Goal: Information Seeking & Learning: Check status

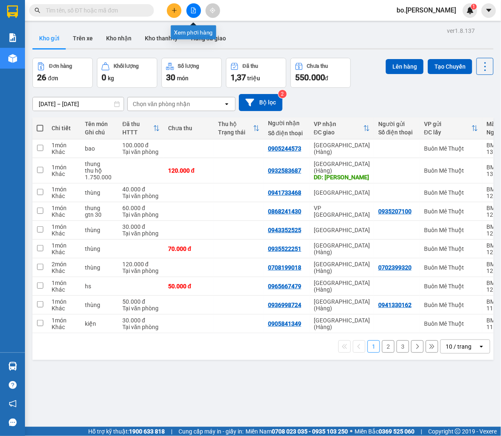
click at [188, 14] on button at bounding box center [193, 10] width 15 height 15
click at [192, 35] on button "Hàng đã giao" at bounding box center [208, 38] width 48 height 20
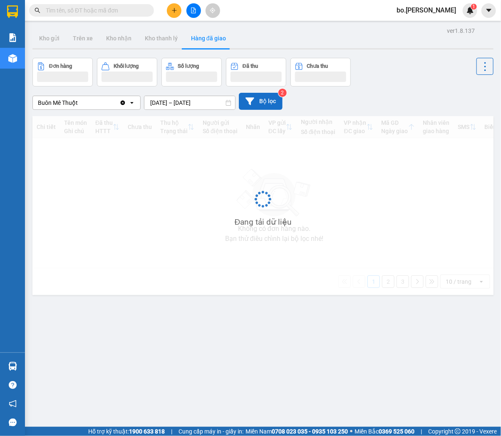
click at [257, 101] on button "Bộ lọc" at bounding box center [261, 101] width 44 height 17
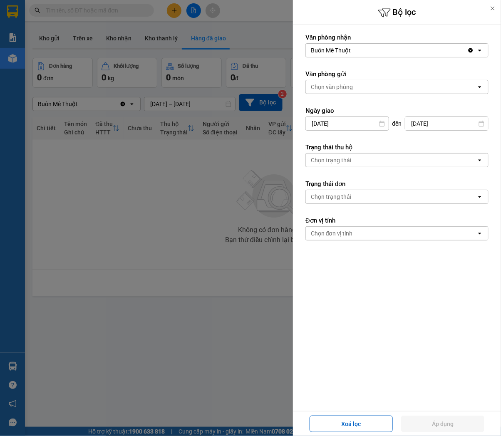
click at [349, 50] on div "Buôn Mê Thuột" at bounding box center [331, 50] width 40 height 8
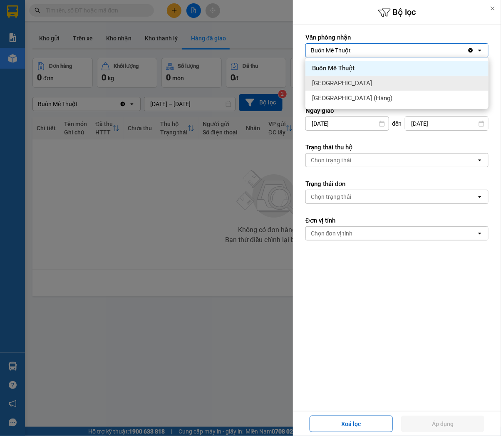
click at [339, 88] on div "[GEOGRAPHIC_DATA]" at bounding box center [396, 83] width 183 height 15
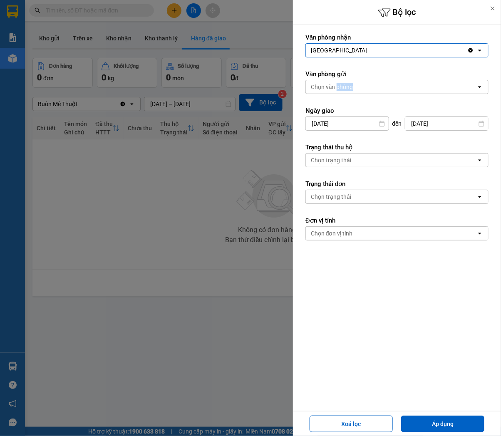
click at [339, 88] on div "Chọn văn phòng" at bounding box center [332, 87] width 42 height 8
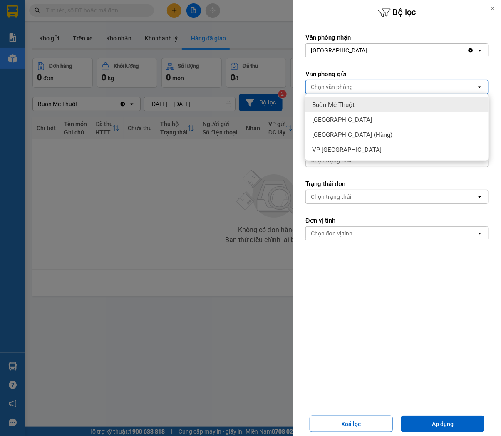
click at [337, 106] on span "Buôn Mê Thuột" at bounding box center [333, 105] width 42 height 8
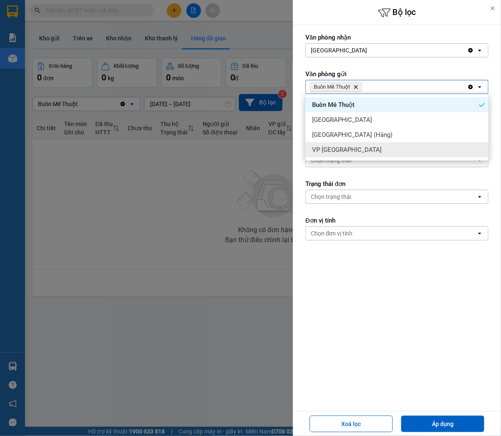
click at [335, 272] on form "Văn phòng nhận Sài Gòn Clear value open Văn phòng gửi Buôn Mê Thuột Delete Clea…" at bounding box center [396, 174] width 183 height 282
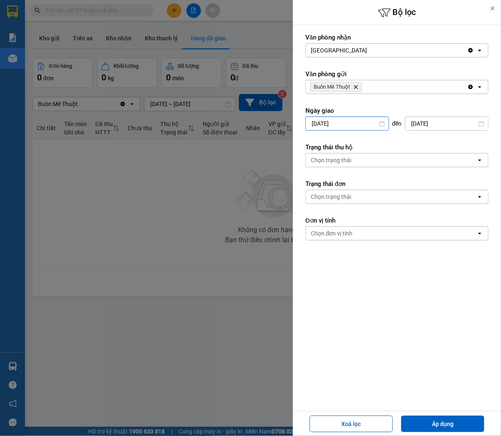
click at [330, 124] on input "09/08/2025" at bounding box center [347, 123] width 83 height 13
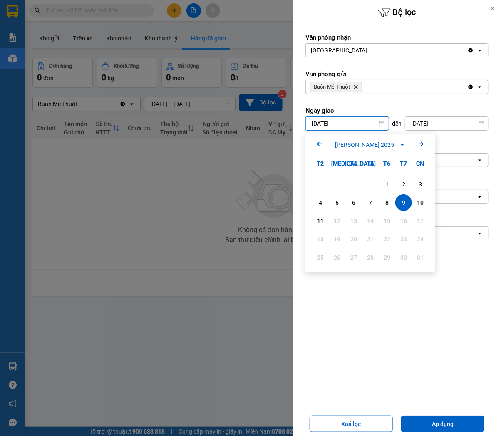
click at [321, 143] on icon "Arrow Left" at bounding box center [319, 144] width 10 height 10
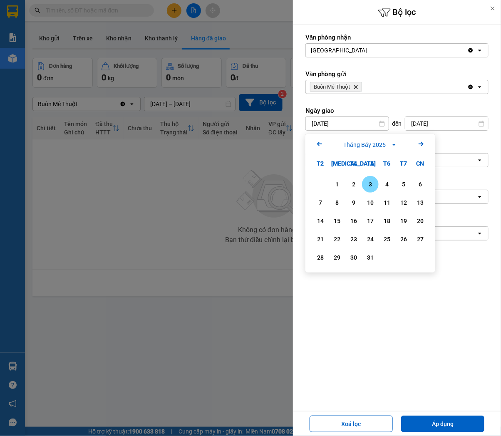
click at [371, 183] on div "3" at bounding box center [370, 184] width 12 height 10
type input "03/07/2025"
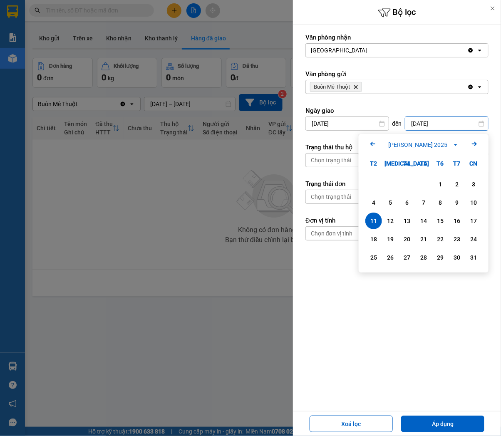
click at [444, 129] on input "11/08/2025" at bounding box center [446, 123] width 83 height 13
click at [372, 141] on icon "Arrow Left" at bounding box center [373, 144] width 10 height 10
click at [418, 184] on div "3" at bounding box center [424, 184] width 12 height 10
type input "03/07/2025"
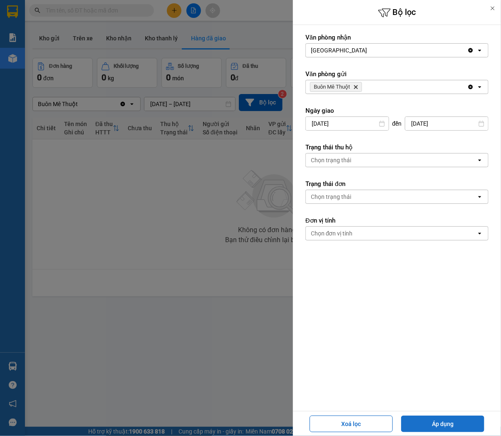
click at [444, 425] on button "Áp dụng" at bounding box center [442, 424] width 83 height 17
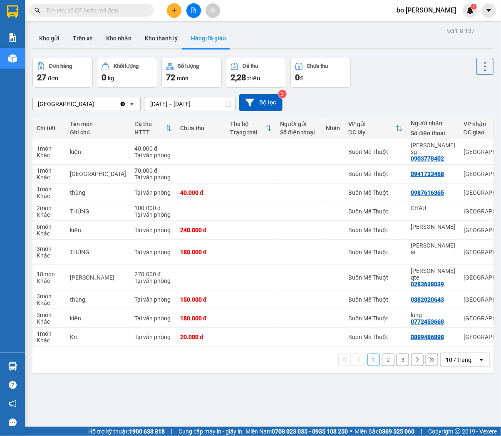
click at [446, 356] on div "10 / trang" at bounding box center [459, 360] width 26 height 8
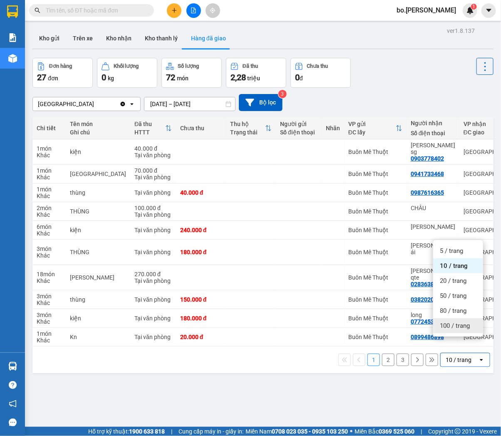
click at [446, 327] on span "100 / trang" at bounding box center [455, 326] width 30 height 8
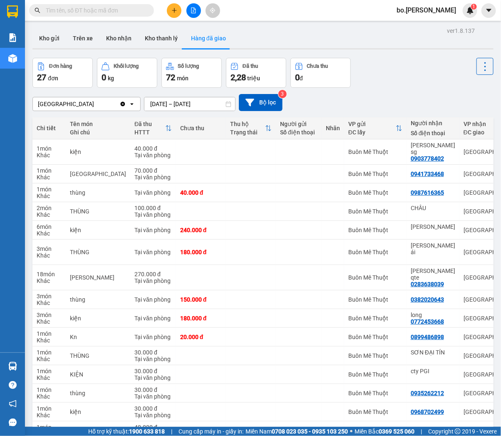
click at [166, 131] on icon at bounding box center [168, 128] width 5 height 6
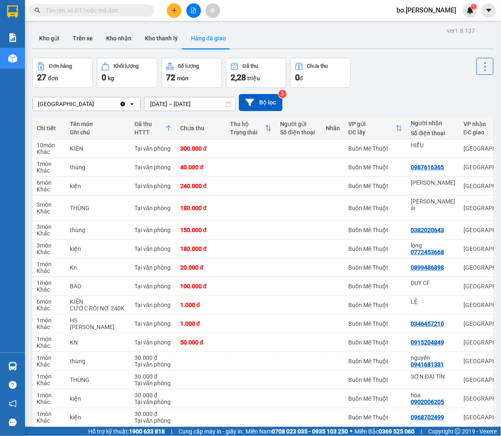
click at [161, 97] on input "03/07/2025 – 03/07/2025" at bounding box center [189, 103] width 91 height 13
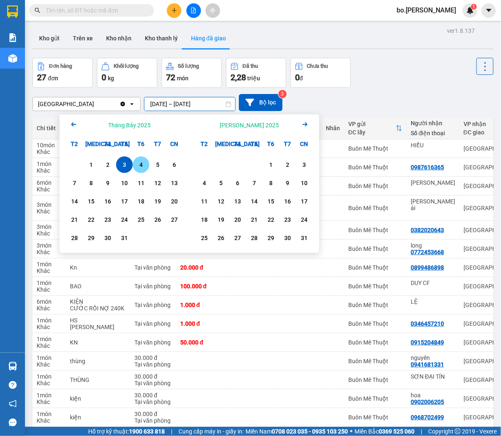
click at [143, 165] on div "4" at bounding box center [141, 165] width 12 height 10
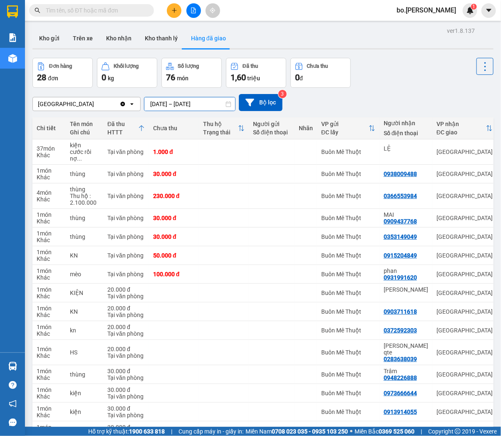
click at [151, 104] on input "04/07/2025 – 04/07/2025" at bounding box center [189, 103] width 91 height 13
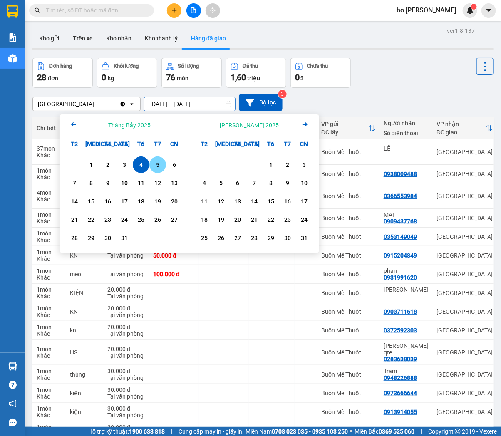
click at [152, 165] on div "5" at bounding box center [158, 165] width 12 height 10
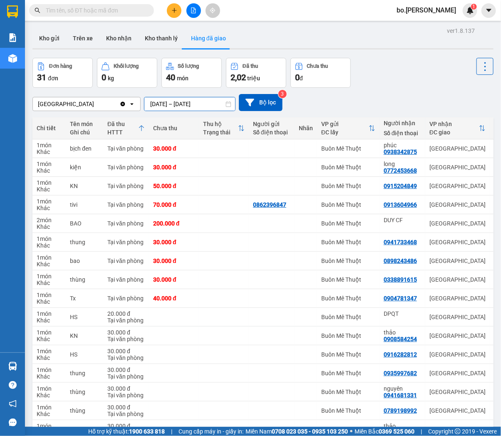
click at [166, 108] on input "05/07/2025 – 05/07/2025" at bounding box center [189, 103] width 91 height 13
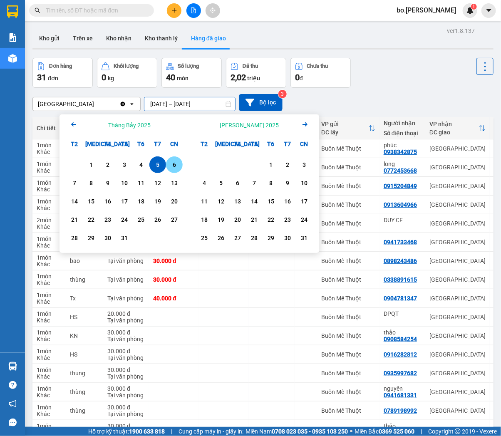
click at [174, 163] on div "6" at bounding box center [174, 165] width 12 height 10
type input "06/07/2025 – 06/07/2025"
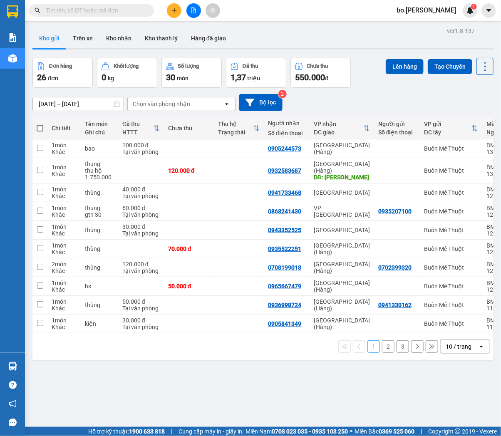
click at [466, 346] on div "10 / trang" at bounding box center [459, 346] width 37 height 13
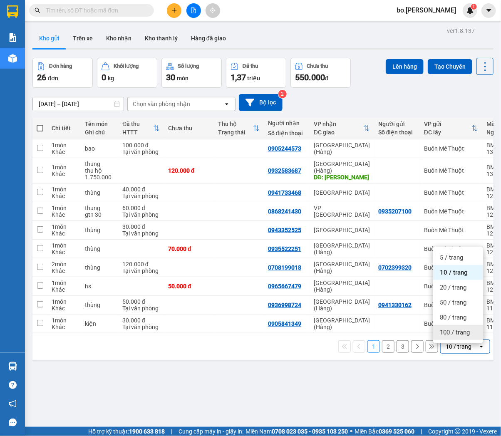
click at [454, 330] on span "100 / trang" at bounding box center [455, 332] width 30 height 8
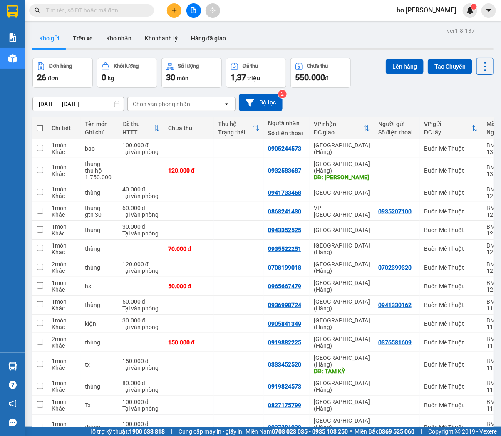
click at [154, 136] on div "Đã thu HTTT" at bounding box center [140, 128] width 37 height 17
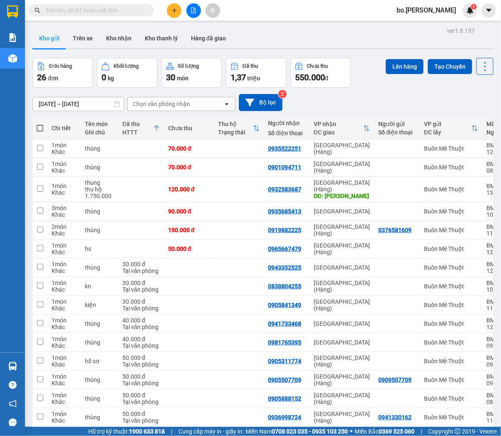
click at [197, 1] on div "Kết quả tìm kiếm ( 0 ) Bộ lọc Gửi 3 ngày gần nhất No Data bo.thaison 1" at bounding box center [250, 10] width 501 height 21
click at [194, 14] on button at bounding box center [193, 10] width 15 height 15
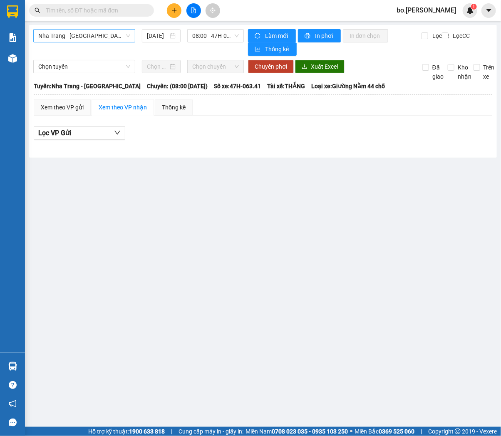
click at [72, 31] on span "Nha Trang - Buôn Ma Thuột" at bounding box center [84, 36] width 92 height 12
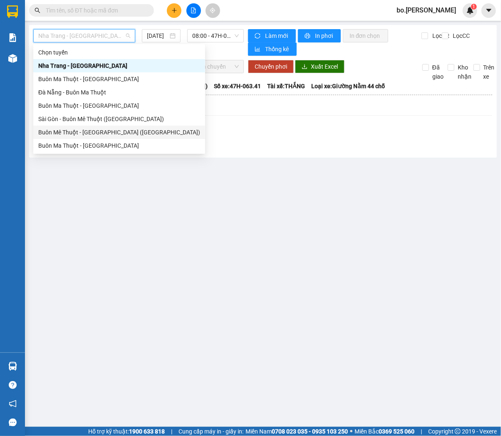
scroll to position [13, 0]
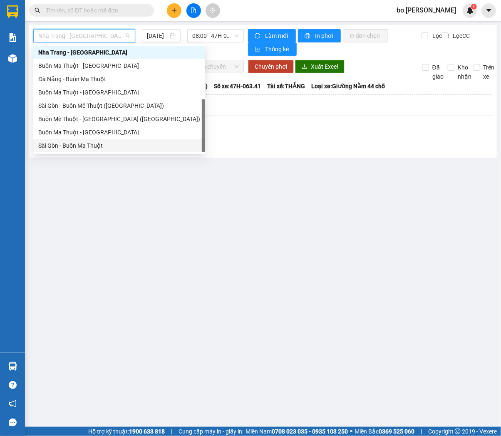
click at [71, 146] on div "Sài Gòn - Buôn Ma Thuột" at bounding box center [119, 145] width 162 height 9
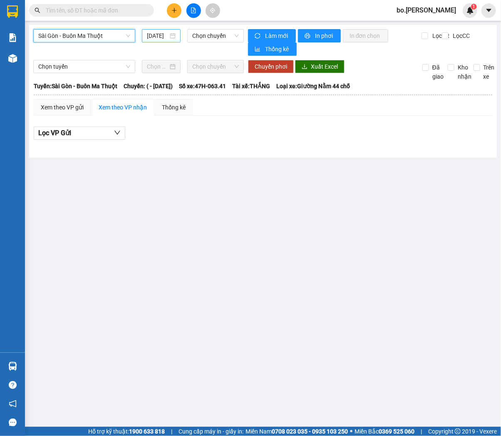
click at [165, 35] on input "11/08/2025" at bounding box center [157, 35] width 21 height 9
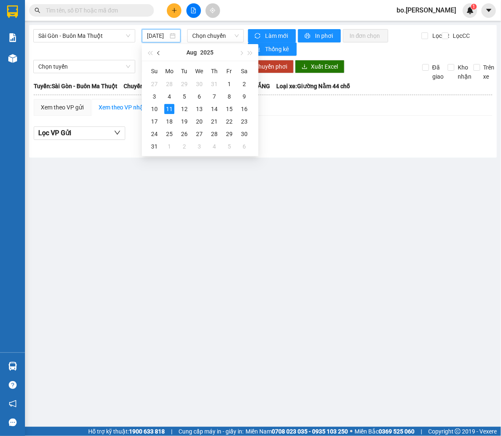
click at [161, 56] on button "button" at bounding box center [158, 52] width 9 height 17
click at [214, 78] on td "3" at bounding box center [214, 84] width 15 height 12
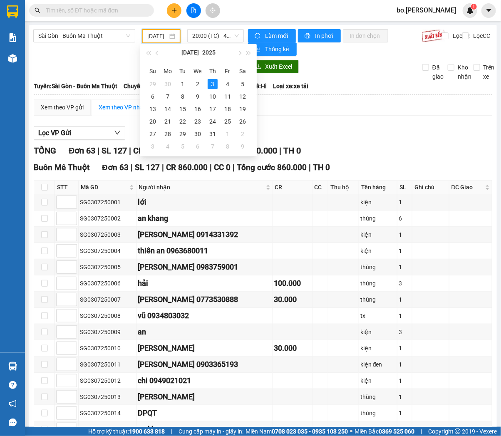
click at [158, 39] on input "03/07/2025" at bounding box center [157, 36] width 20 height 9
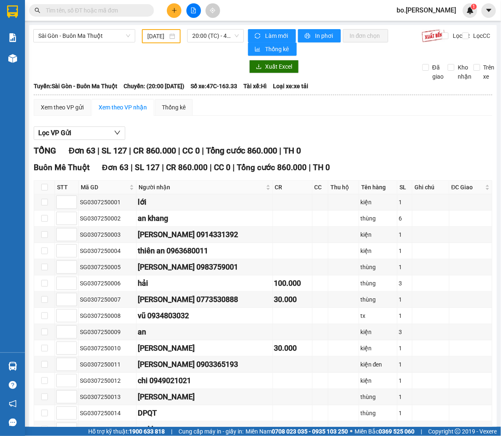
click at [161, 37] on input "03/07/2025" at bounding box center [157, 36] width 20 height 9
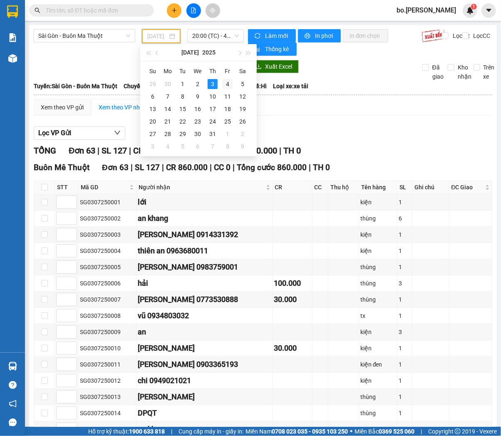
click at [226, 82] on div "4" at bounding box center [228, 84] width 10 height 10
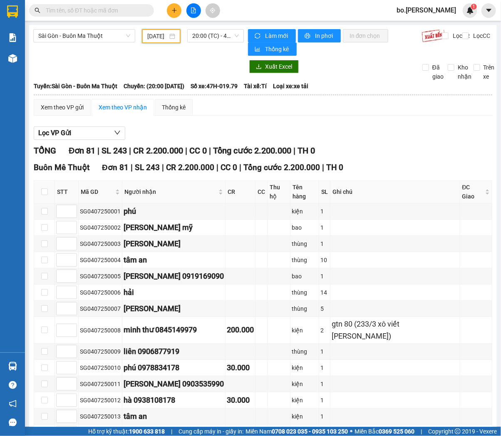
click at [155, 38] on input "04/07/2025" at bounding box center [157, 36] width 20 height 9
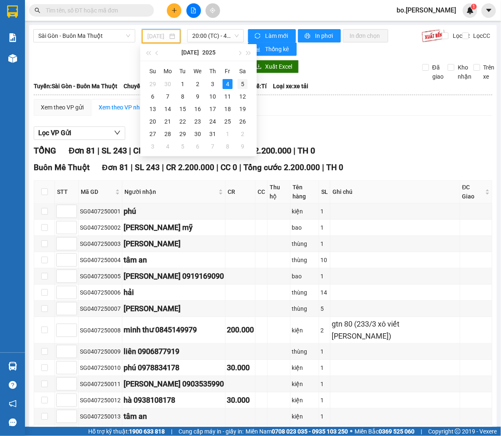
click at [245, 86] on div "5" at bounding box center [243, 84] width 10 height 10
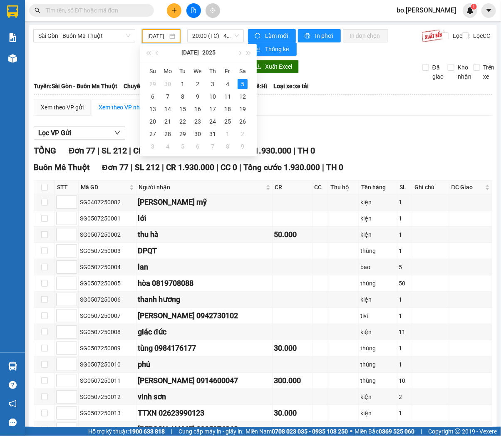
click at [157, 32] on input "05/07/2025" at bounding box center [157, 36] width 20 height 9
click at [156, 97] on div "6" at bounding box center [153, 97] width 10 height 10
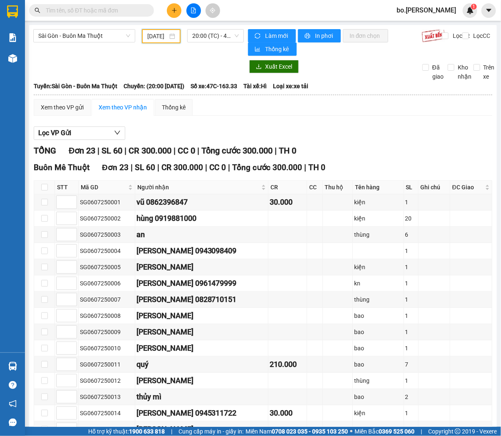
click at [155, 35] on input "06/07/2025" at bounding box center [157, 36] width 20 height 9
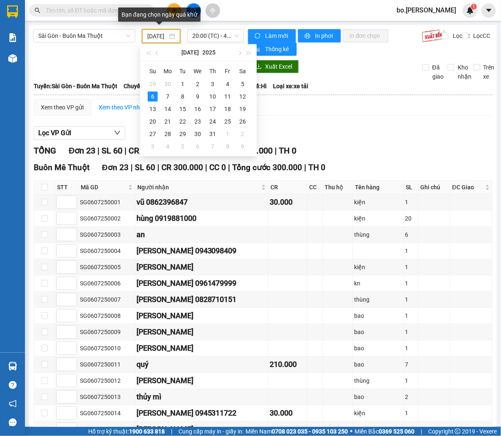
click at [155, 35] on input "06/07/2025" at bounding box center [157, 36] width 20 height 9
click at [109, 67] on div at bounding box center [138, 66] width 210 height 13
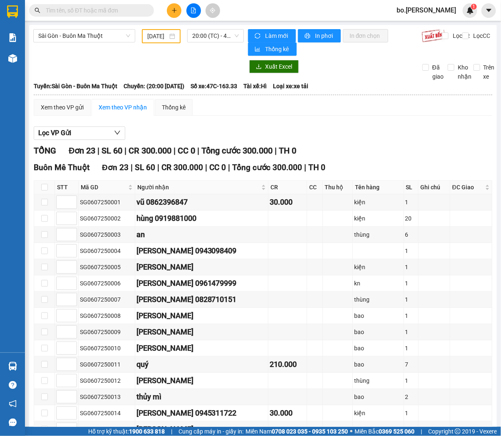
click at [153, 36] on input "06/07/2025" at bounding box center [157, 36] width 20 height 9
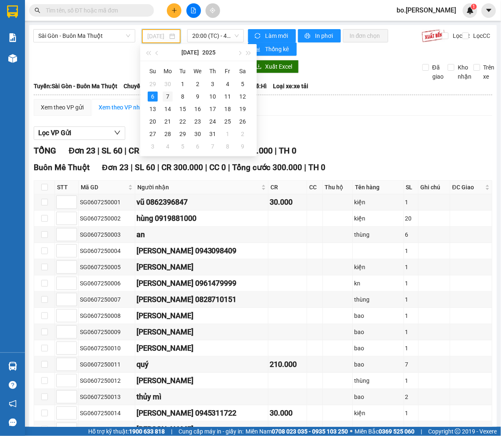
click at [168, 95] on div "7" at bounding box center [168, 97] width 10 height 10
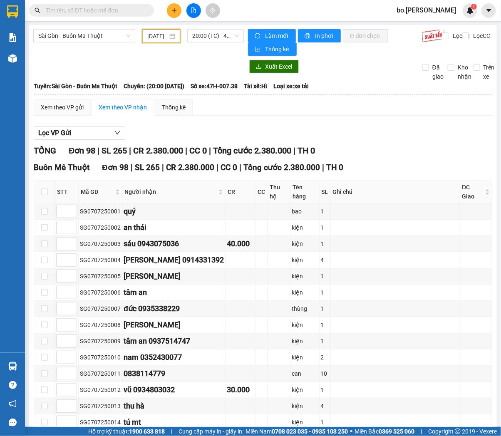
click at [154, 39] on input "07/07/2025" at bounding box center [157, 36] width 20 height 9
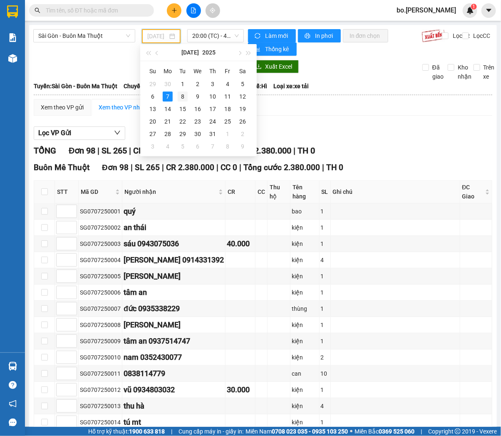
click at [181, 94] on div "8" at bounding box center [183, 97] width 10 height 10
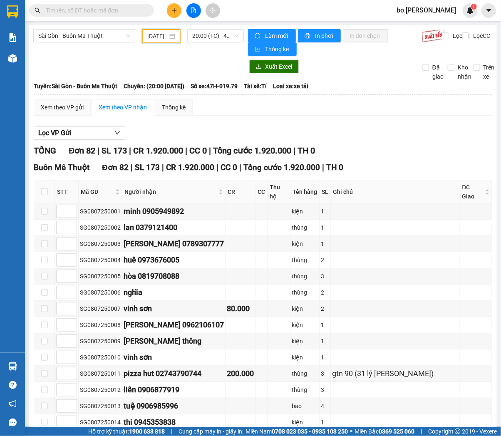
click at [147, 35] on input "08/07/2025" at bounding box center [157, 36] width 20 height 9
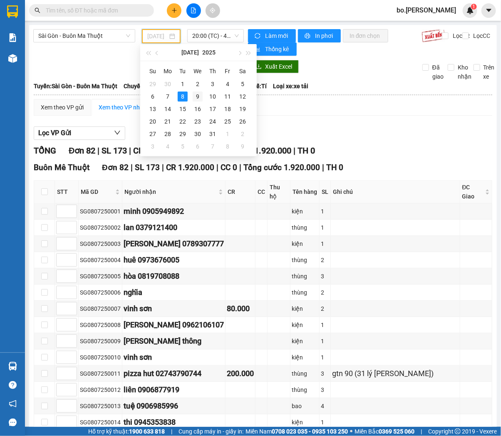
click at [193, 97] on div "9" at bounding box center [198, 97] width 10 height 10
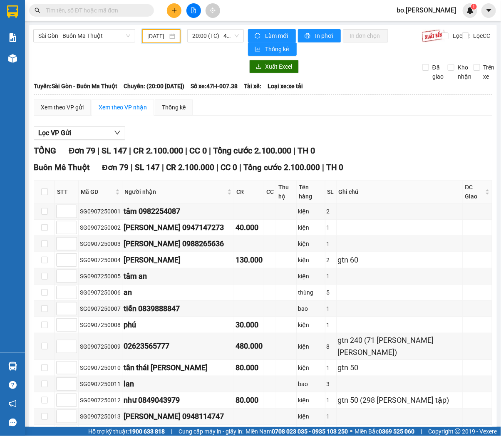
click at [149, 37] on input "09/07/2025" at bounding box center [157, 36] width 20 height 9
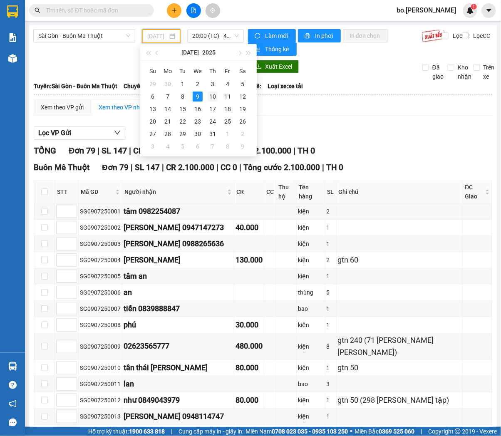
click at [210, 92] on div "10" at bounding box center [213, 97] width 10 height 10
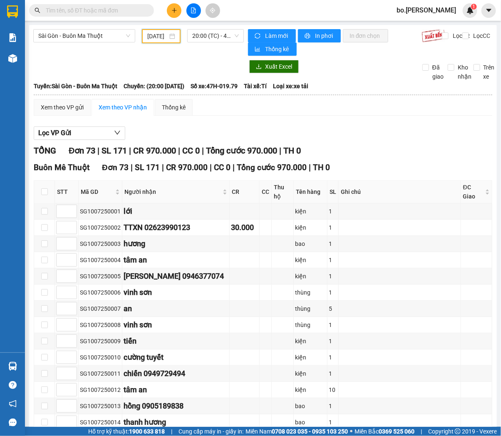
click at [152, 34] on input "10/07/2025" at bounding box center [157, 36] width 20 height 9
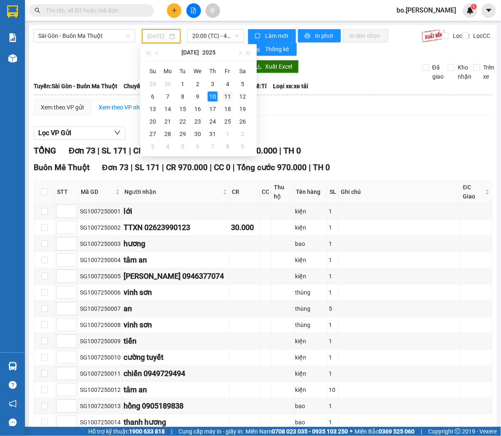
click at [230, 95] on div "11" at bounding box center [228, 97] width 10 height 10
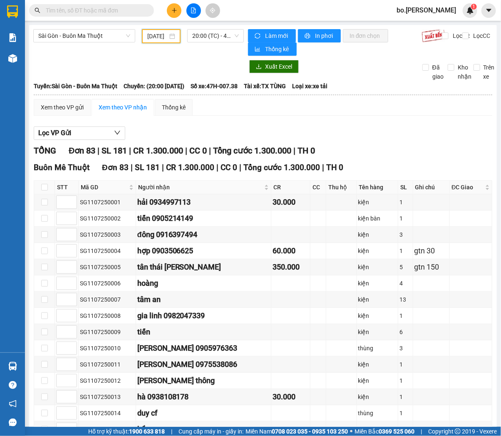
click at [155, 32] on input "11/07/2025" at bounding box center [157, 36] width 20 height 9
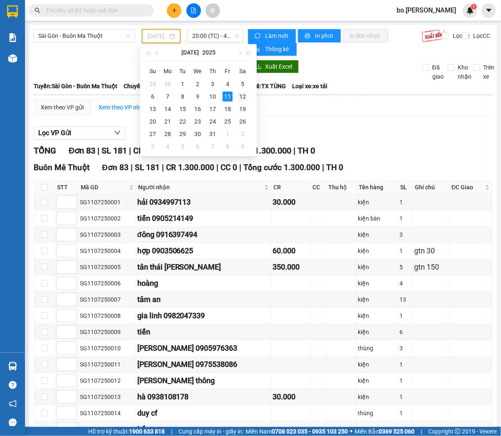
click at [243, 96] on div "12" at bounding box center [243, 97] width 10 height 10
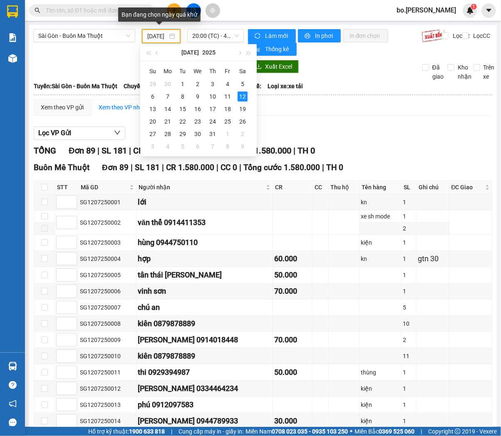
click at [156, 39] on input "12/07/2025" at bounding box center [157, 36] width 20 height 9
click at [146, 107] on td "13" at bounding box center [152, 109] width 15 height 12
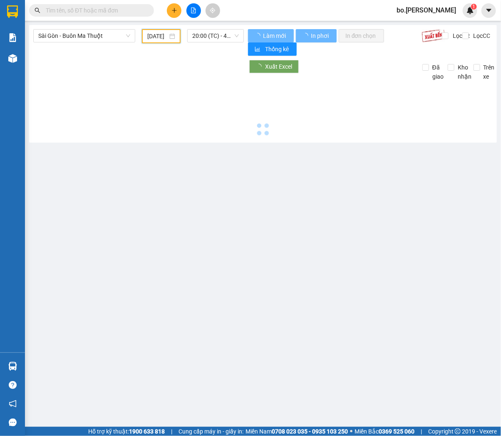
type input "13/07/2025"
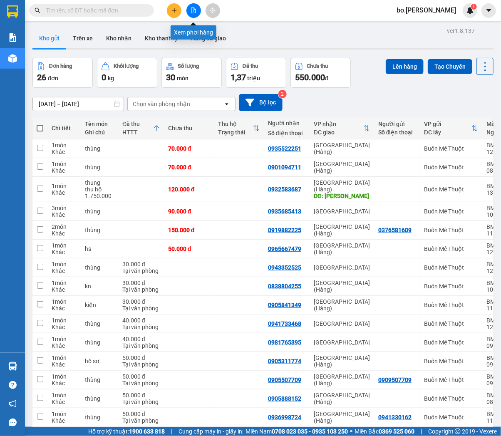
click at [191, 16] on button at bounding box center [193, 10] width 15 height 15
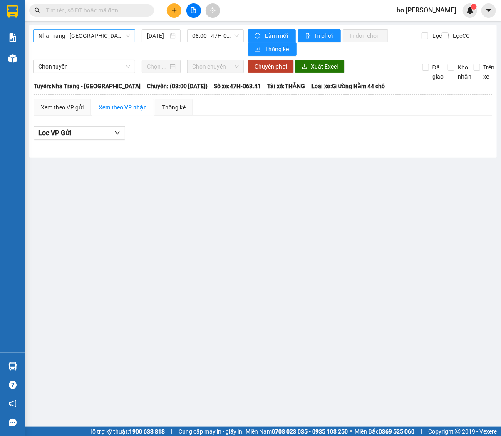
click at [93, 38] on span "Nha Trang - [GEOGRAPHIC_DATA]" at bounding box center [84, 36] width 92 height 12
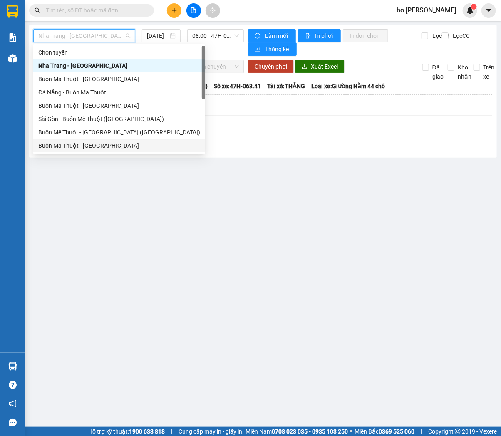
click at [59, 144] on div "Buôn Ma Thuột - [GEOGRAPHIC_DATA]" at bounding box center [119, 145] width 162 height 9
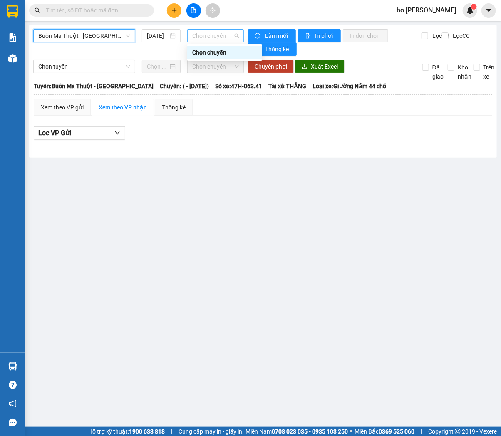
click at [213, 38] on span "Chọn chuyến" at bounding box center [215, 36] width 47 height 12
click at [161, 38] on input "[DATE]" at bounding box center [157, 35] width 21 height 9
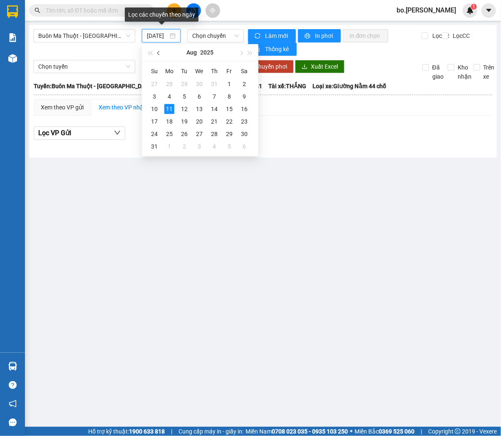
click at [159, 52] on span "button" at bounding box center [159, 53] width 4 height 4
click at [203, 84] on div "2" at bounding box center [199, 84] width 10 height 10
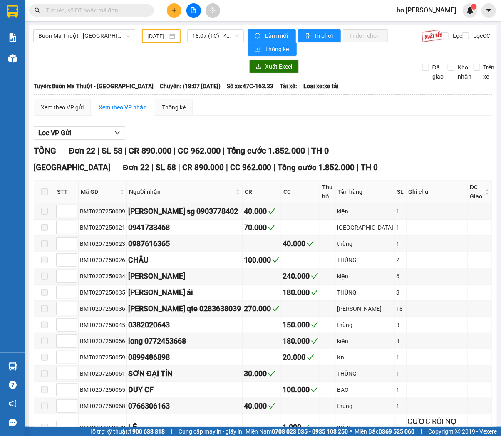
click at [166, 38] on div "02/07/2025" at bounding box center [161, 36] width 28 height 9
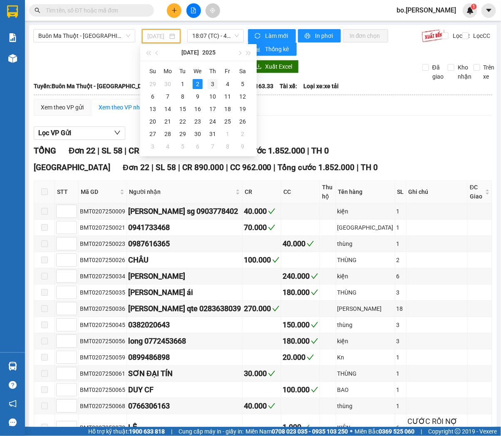
click at [209, 84] on div "3" at bounding box center [213, 84] width 10 height 10
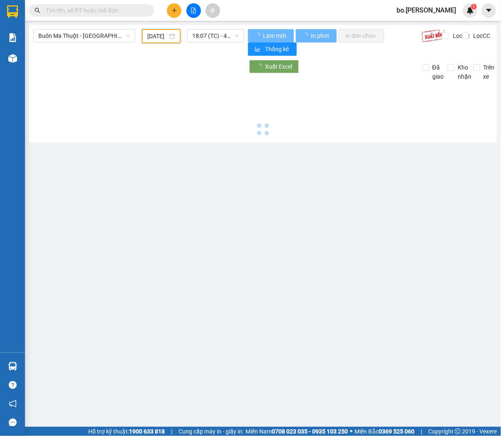
scroll to position [0, 8]
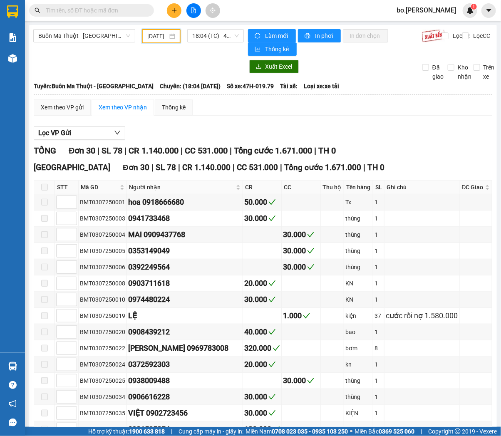
click at [154, 33] on input "03/07/2025" at bounding box center [157, 36] width 20 height 9
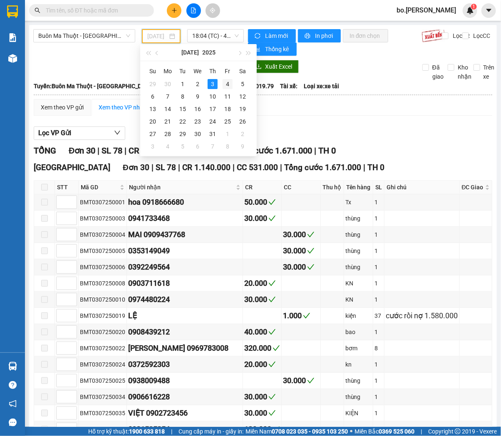
click at [232, 82] on div "4" at bounding box center [228, 84] width 10 height 10
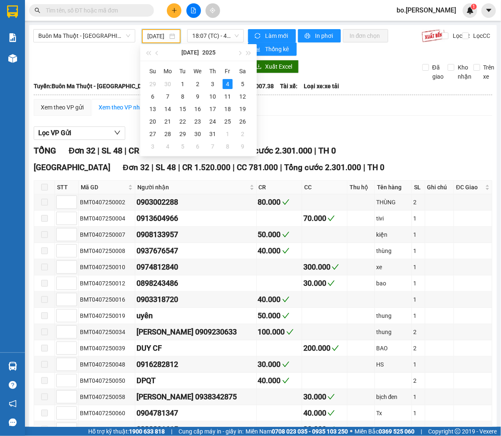
click at [147, 36] on input "04/07/2025" at bounding box center [157, 36] width 20 height 9
click at [240, 84] on div "5" at bounding box center [243, 84] width 10 height 10
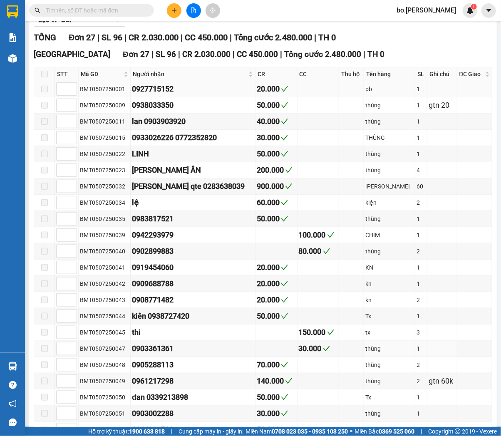
scroll to position [21, 0]
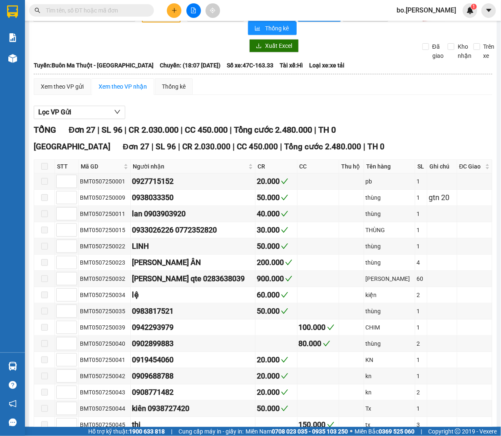
click at [286, 110] on div "Lọc VP Gửi" at bounding box center [263, 113] width 458 height 14
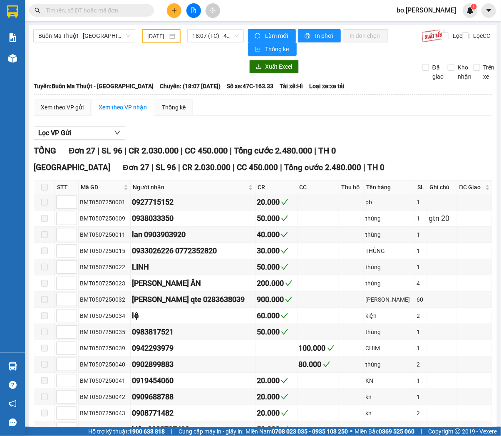
click at [152, 34] on input "05/07/2025" at bounding box center [157, 36] width 20 height 9
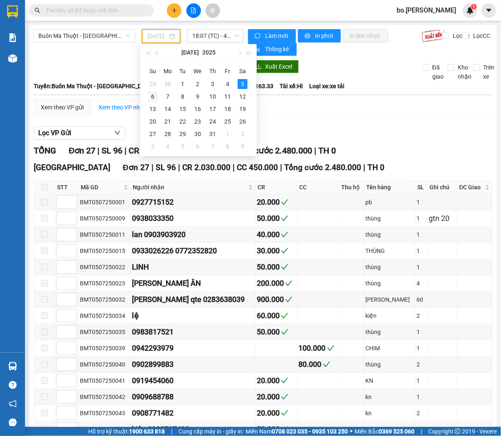
click at [153, 93] on div "6" at bounding box center [153, 97] width 10 height 10
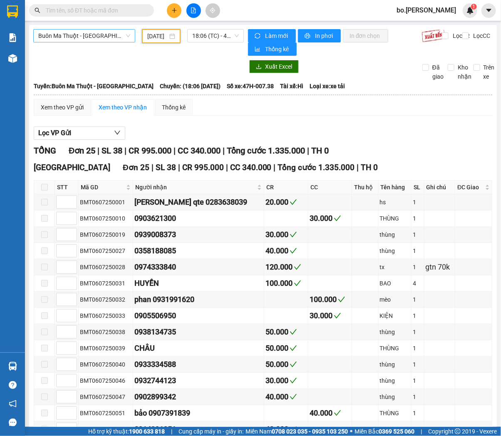
click at [101, 38] on span "Buôn Ma Thuột - Sài Gòn" at bounding box center [84, 36] width 92 height 12
click at [275, 2] on div "Kết quả tìm kiếm ( 0 ) Bộ lọc Gửi 3 ngày gần nhất No Data bo.thaison 1" at bounding box center [250, 10] width 501 height 21
click at [160, 32] on input "06/07/2025" at bounding box center [157, 36] width 20 height 9
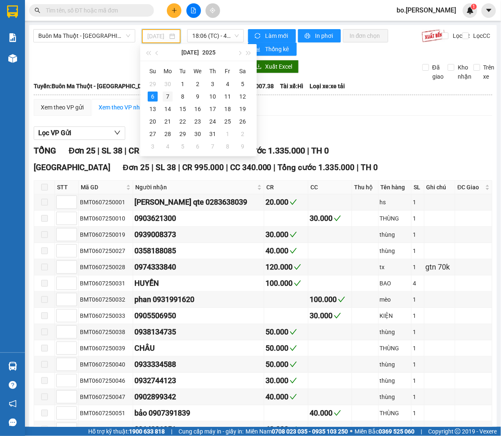
click at [171, 92] on div "7" at bounding box center [168, 97] width 10 height 10
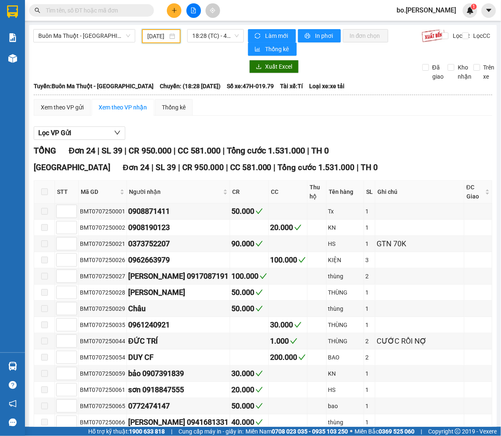
click at [157, 37] on input "07/07/2025" at bounding box center [157, 36] width 20 height 9
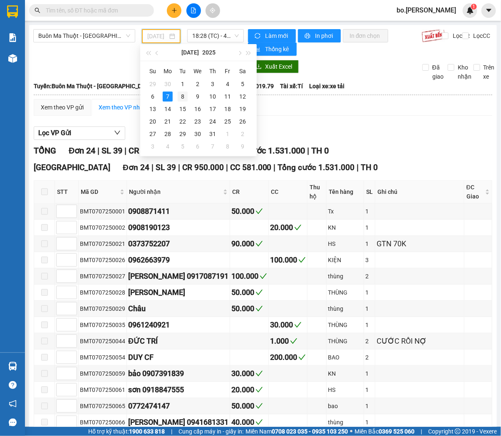
click at [186, 96] on div "8" at bounding box center [183, 97] width 10 height 10
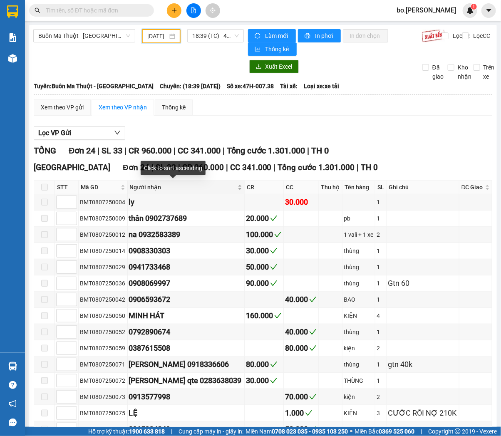
scroll to position [46, 0]
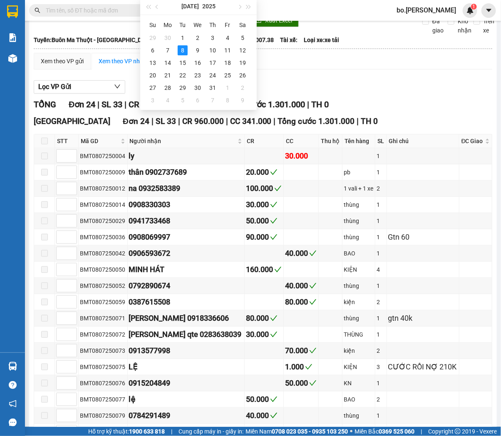
click at [413, 89] on div "Lọc VP Gửi" at bounding box center [263, 87] width 458 height 14
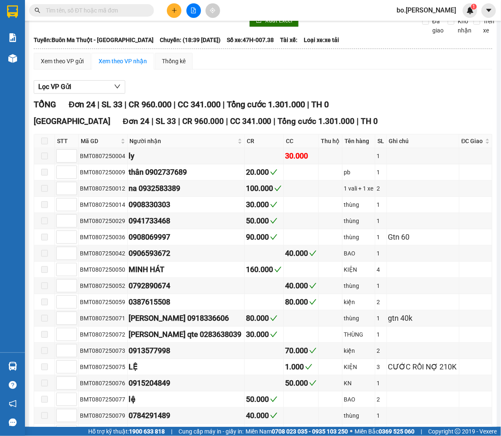
click at [432, 92] on div "Lọc VP Gửi" at bounding box center [263, 87] width 458 height 14
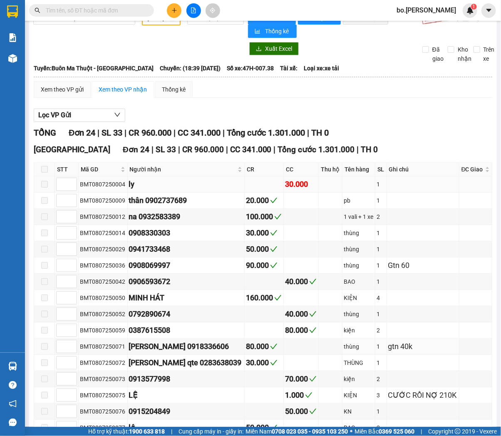
scroll to position [0, 0]
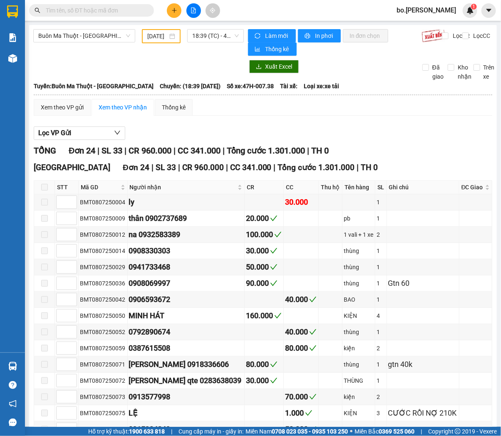
click at [325, 115] on div "Xem theo VP gửi Xem theo VP nhận Thống kê" at bounding box center [263, 107] width 458 height 17
click at [362, 133] on div "Lọc VP Gửi" at bounding box center [263, 133] width 458 height 14
click at [150, 38] on input "08/07/2025" at bounding box center [157, 36] width 20 height 9
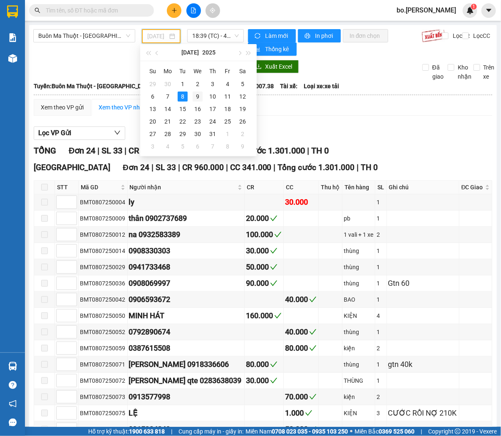
click at [198, 95] on div "9" at bounding box center [198, 97] width 10 height 10
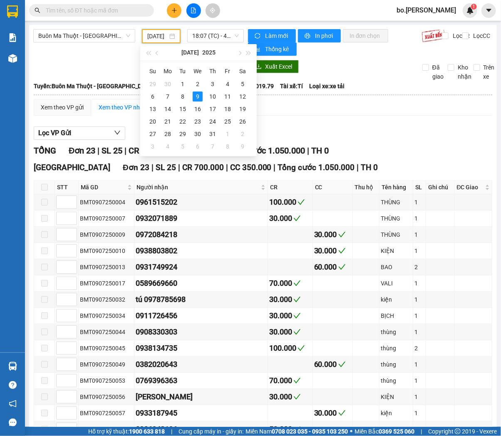
click at [152, 33] on input "09/07/2025" at bounding box center [157, 36] width 20 height 9
click at [213, 98] on div "10" at bounding box center [213, 97] width 10 height 10
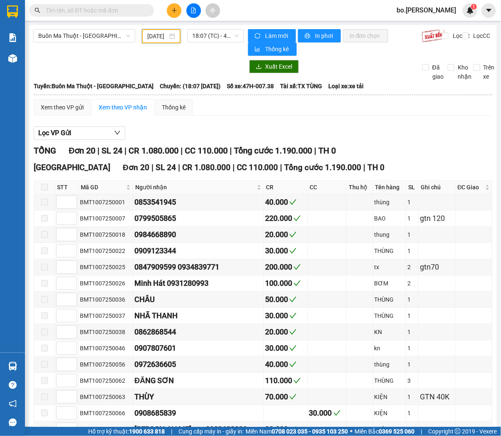
click at [155, 40] on div "10/07/2025" at bounding box center [161, 36] width 39 height 14
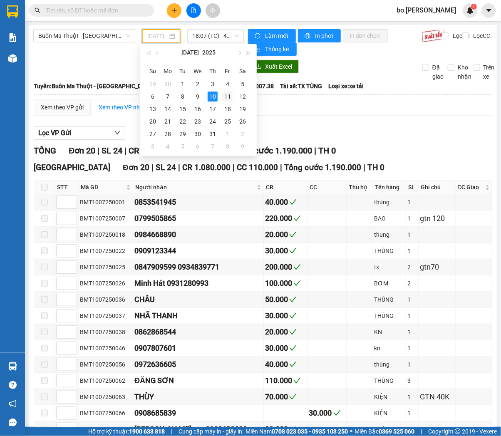
click at [230, 94] on div "11" at bounding box center [228, 97] width 10 height 10
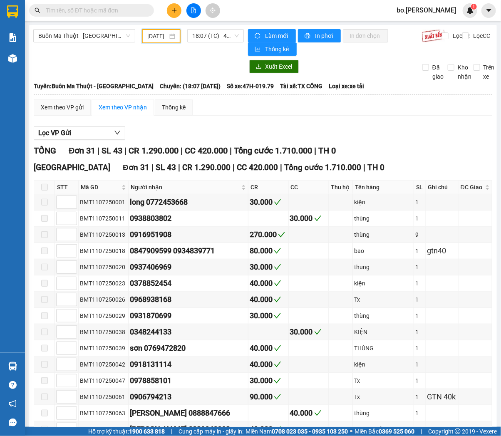
click at [164, 32] on input "11/07/2025" at bounding box center [157, 36] width 20 height 9
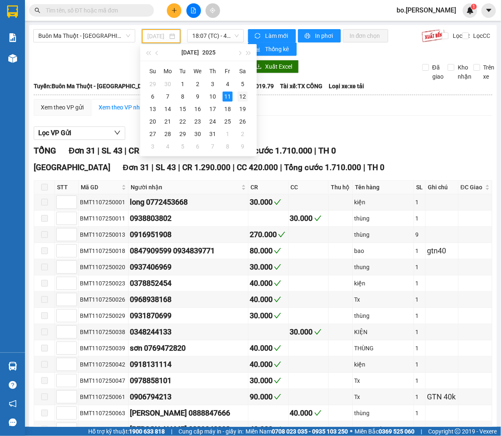
click at [247, 97] on div "12" at bounding box center [243, 97] width 10 height 10
type input "12/07/2025"
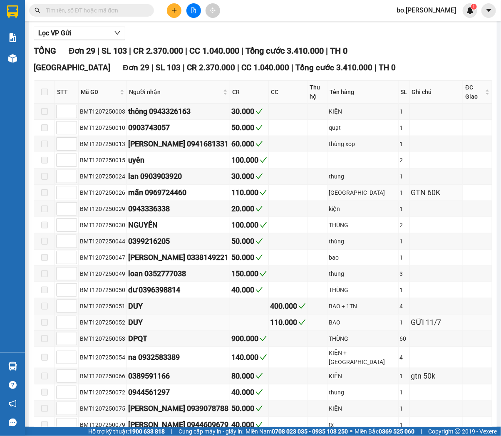
scroll to position [146, 0]
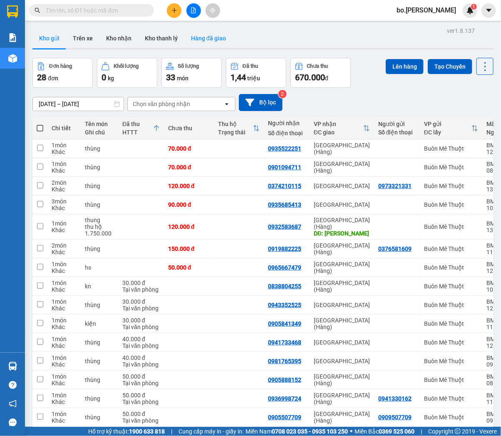
click at [217, 40] on button "Hàng đã giao" at bounding box center [208, 38] width 48 height 20
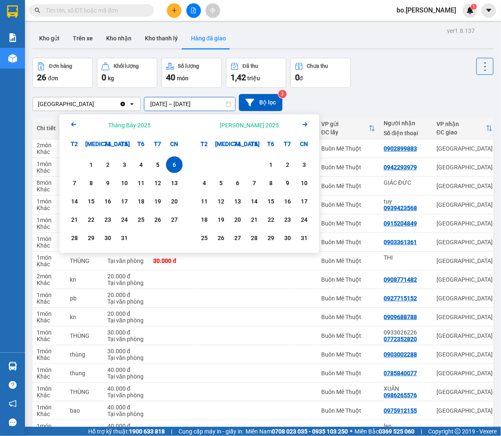
click at [192, 105] on input "[DATE] – [DATE]" at bounding box center [189, 103] width 91 height 13
click at [78, 181] on div "7" at bounding box center [75, 183] width 12 height 10
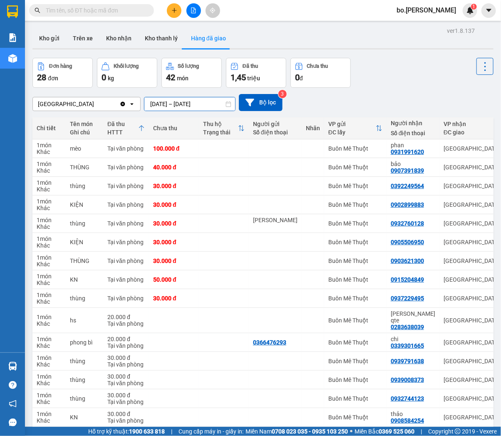
click at [161, 103] on input "[DATE] – [DATE]" at bounding box center [189, 103] width 91 height 13
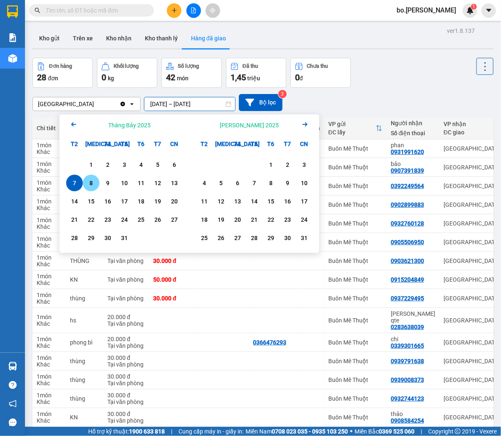
click at [88, 181] on div "8" at bounding box center [91, 183] width 12 height 10
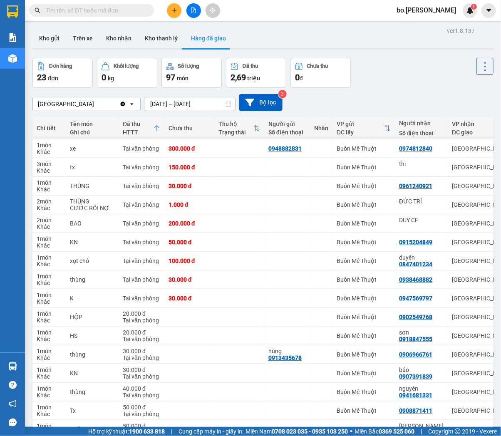
click at [163, 100] on input "[DATE] – [DATE]" at bounding box center [189, 103] width 91 height 13
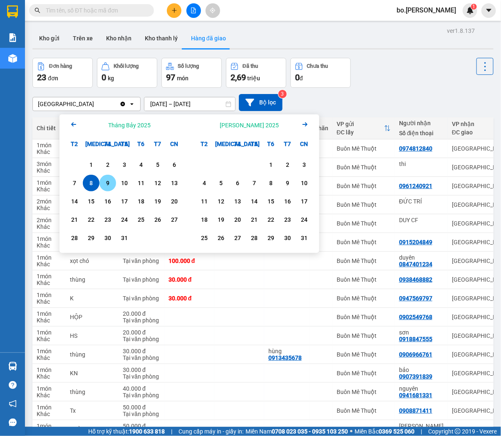
click at [109, 180] on div "9" at bounding box center [108, 183] width 12 height 10
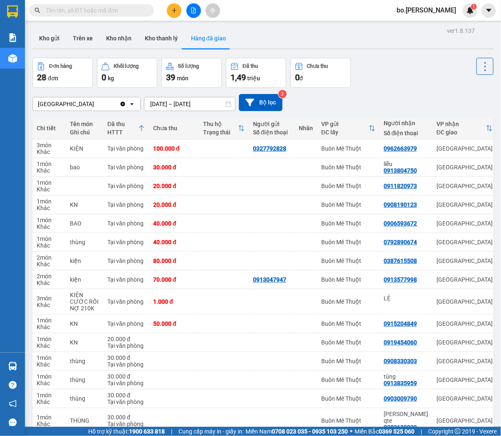
click at [176, 107] on input "[DATE] – [DATE]" at bounding box center [189, 103] width 91 height 13
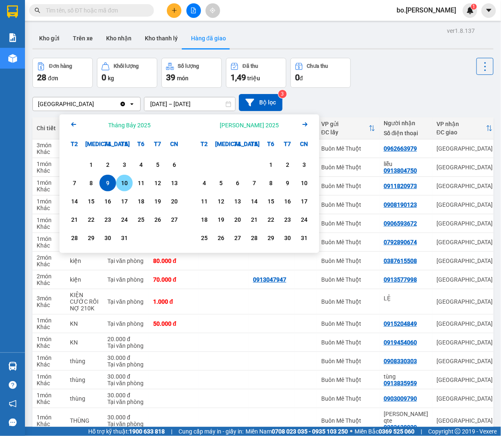
click at [125, 177] on div "10" at bounding box center [124, 183] width 17 height 17
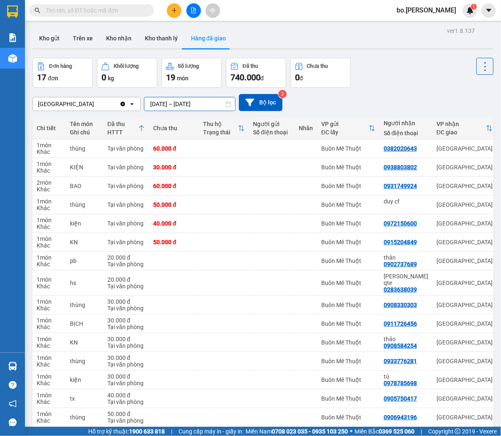
click at [168, 107] on input "[DATE] – [DATE]" at bounding box center [189, 103] width 91 height 13
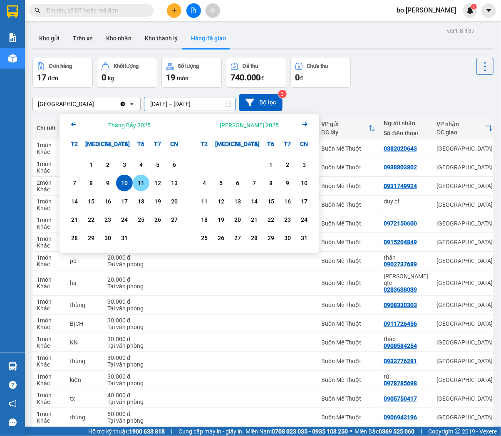
click at [139, 184] on div "11" at bounding box center [141, 183] width 12 height 10
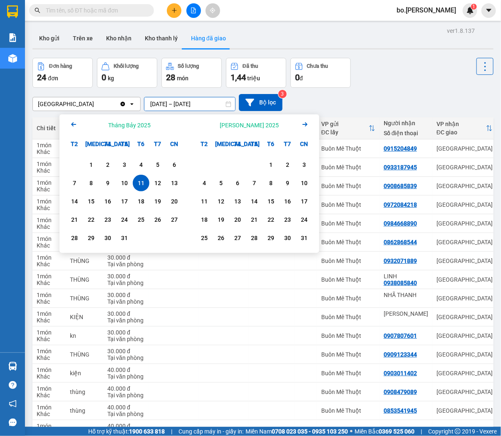
click at [188, 101] on input "[DATE] – [DATE]" at bounding box center [189, 103] width 91 height 13
click at [156, 183] on div "12" at bounding box center [158, 183] width 12 height 10
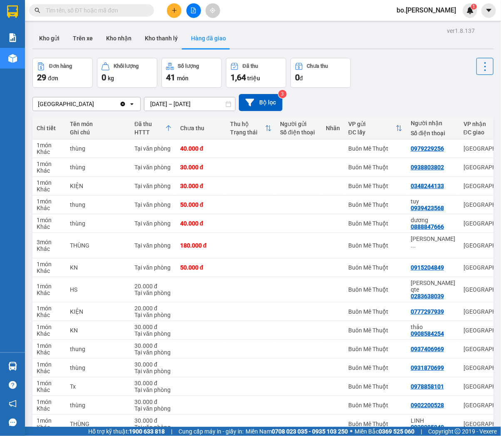
click at [167, 102] on input "[DATE] – [DATE]" at bounding box center [189, 103] width 91 height 13
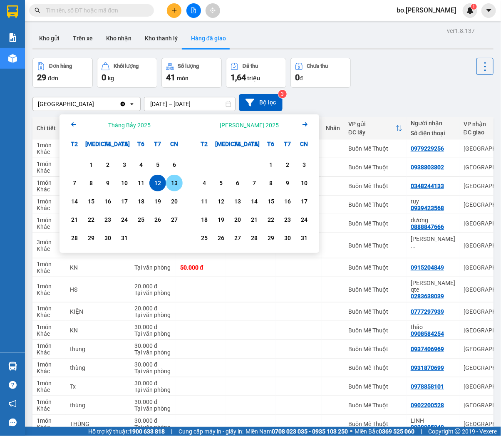
click at [175, 183] on div "13" at bounding box center [174, 183] width 12 height 10
type input "[DATE] – [DATE]"
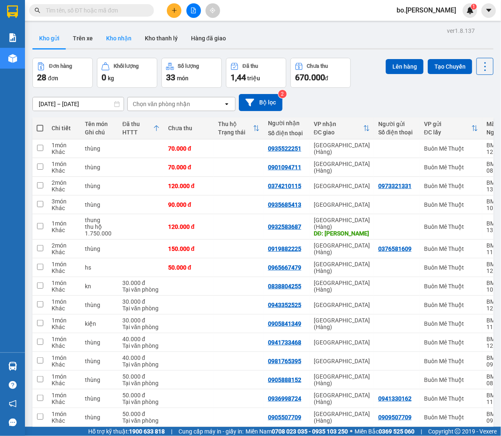
click at [120, 41] on button "Kho nhận" at bounding box center [118, 38] width 39 height 20
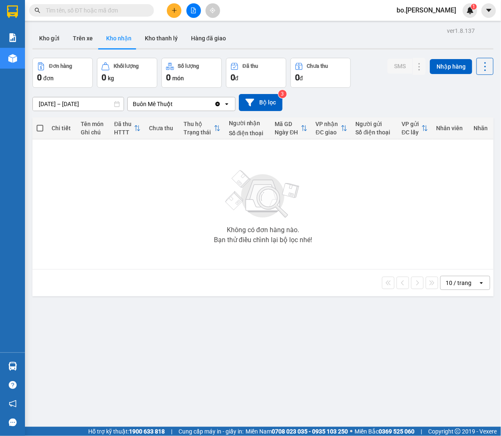
click at [134, 106] on div "Buôn Mê Thuột" at bounding box center [153, 104] width 40 height 8
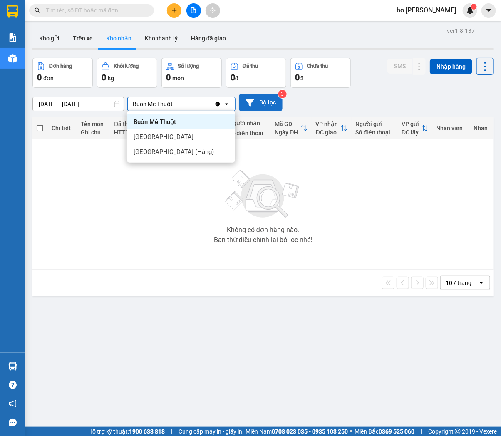
click at [244, 104] on button "Bộ lọc" at bounding box center [261, 102] width 44 height 17
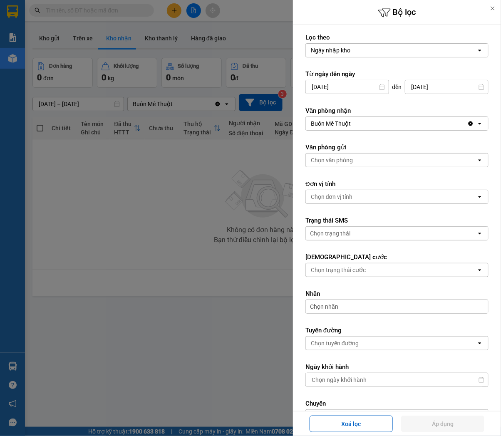
click at [348, 128] on div "Buôn Mê Thuột" at bounding box center [386, 123] width 161 height 13
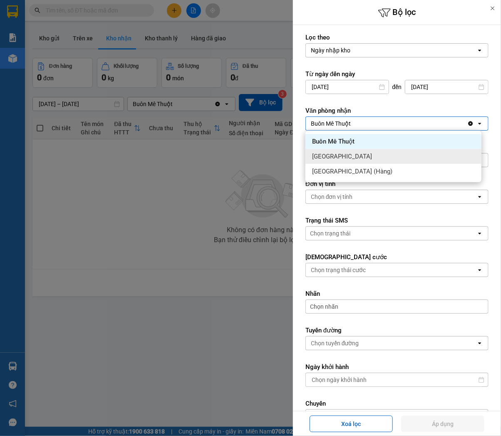
click at [344, 153] on div "[GEOGRAPHIC_DATA]" at bounding box center [393, 156] width 176 height 15
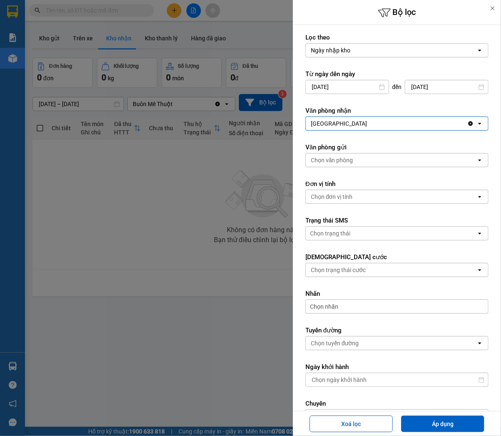
click at [330, 166] on div "Chọn văn phòng" at bounding box center [391, 159] width 171 height 13
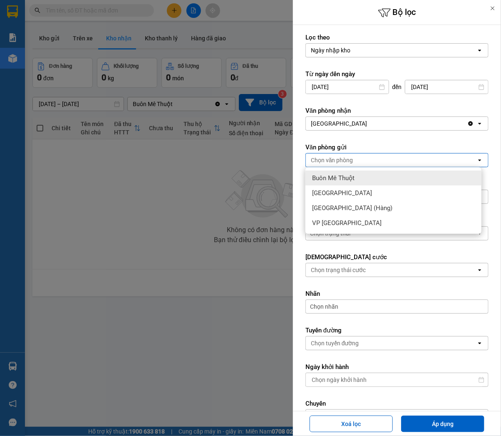
click at [334, 182] on span "Buôn Mê Thuột" at bounding box center [333, 178] width 42 height 8
click at [301, 129] on div "Lọc [PERSON_NAME] nhập kho open Từ ngày đến ngày [DATE] Press the down arrow ke…" at bounding box center [397, 271] width 208 height 493
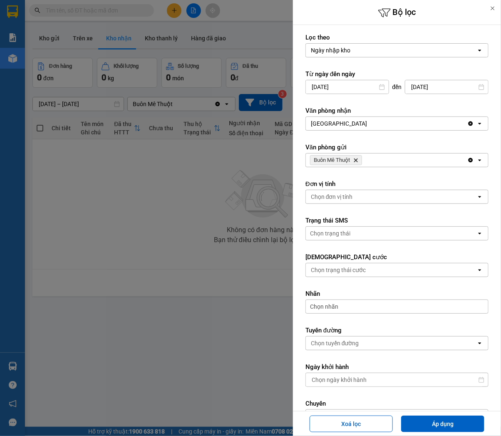
click at [322, 84] on input "[DATE]" at bounding box center [347, 86] width 83 height 13
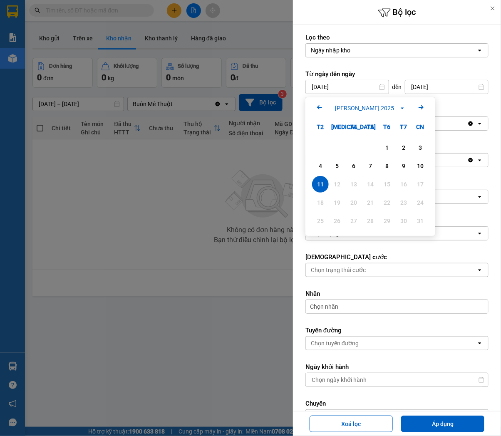
click at [318, 109] on icon "Arrow Left" at bounding box center [319, 107] width 10 height 10
click at [334, 149] on div "1" at bounding box center [337, 148] width 12 height 10
type input "[DATE]"
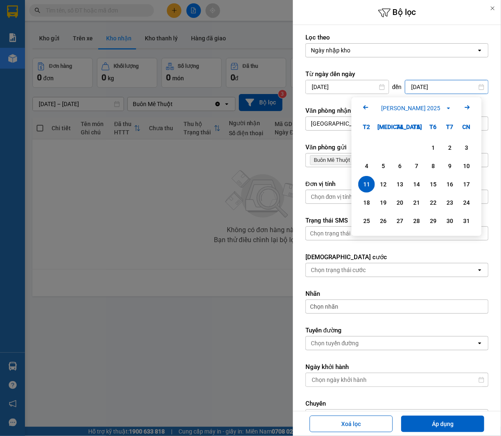
click at [440, 92] on input "[DATE]" at bounding box center [446, 86] width 83 height 13
click at [364, 110] on icon "Arrow Left" at bounding box center [366, 107] width 10 height 10
click at [411, 219] on div "31" at bounding box center [417, 221] width 12 height 10
type input "[DATE]"
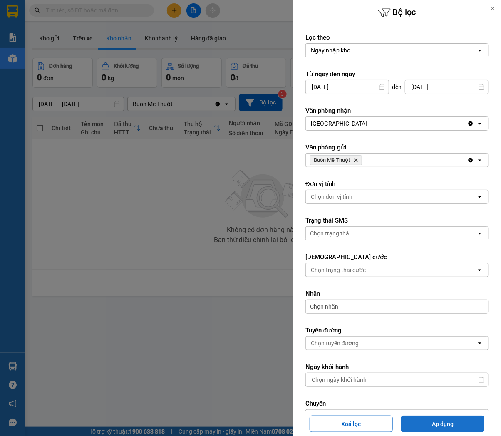
click at [448, 419] on button "Áp dụng" at bounding box center [442, 424] width 83 height 17
type input "[DATE] – [DATE]"
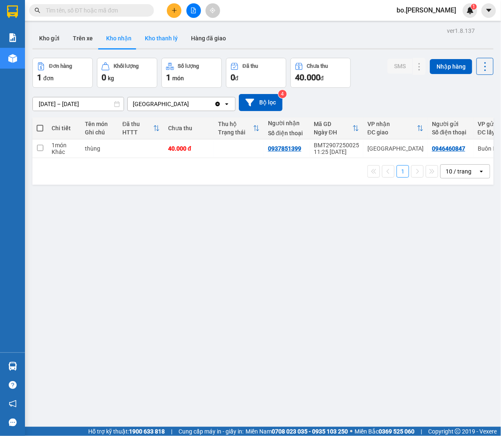
click at [163, 38] on button "Kho thanh lý" at bounding box center [161, 38] width 46 height 20
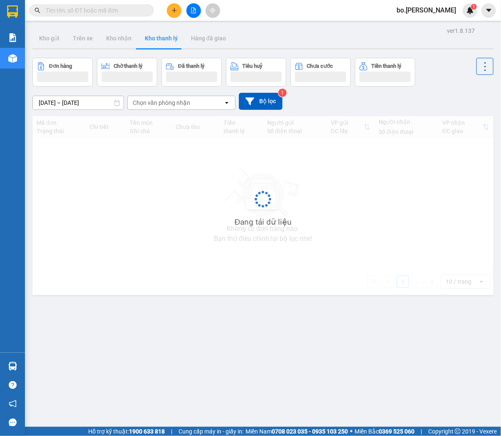
click at [92, 103] on input "[DATE] – [DATE]" at bounding box center [78, 102] width 91 height 13
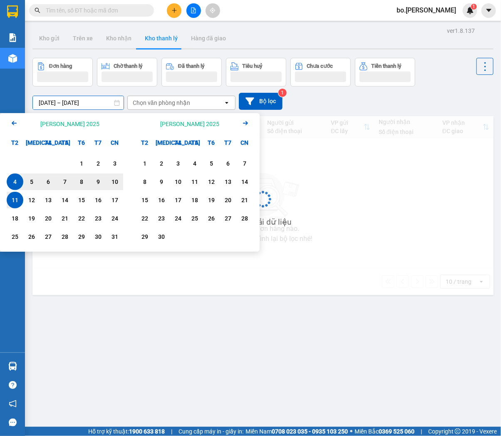
click at [12, 127] on icon "Arrow Left" at bounding box center [14, 123] width 10 height 10
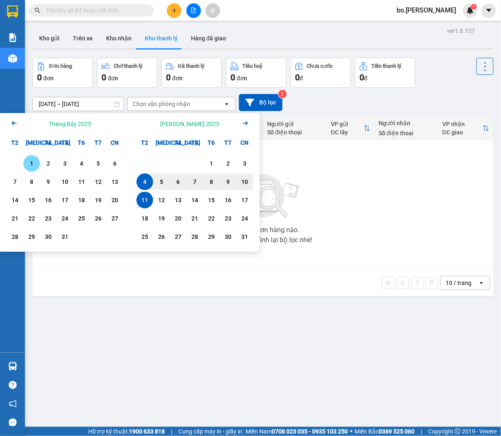
click at [29, 161] on div "1" at bounding box center [32, 163] width 12 height 10
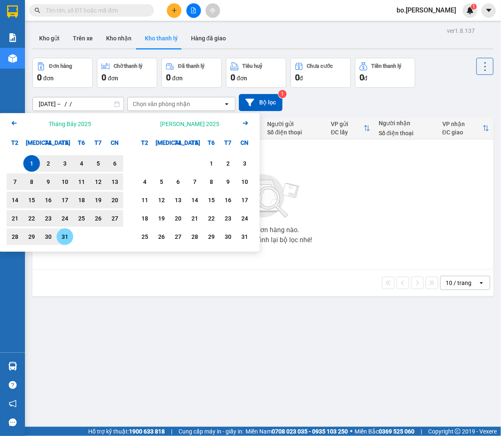
click at [66, 239] on div "31" at bounding box center [65, 237] width 12 height 10
type input "[DATE] – [DATE]"
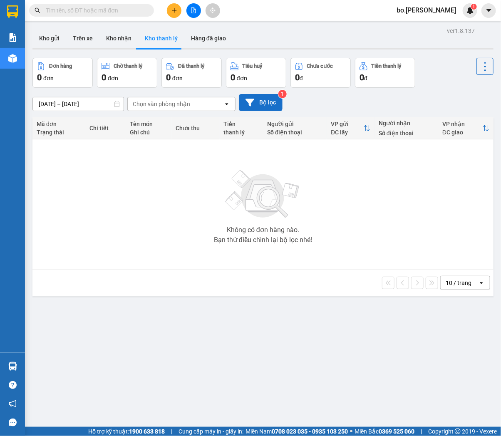
click at [264, 103] on button "Bộ lọc" at bounding box center [261, 102] width 44 height 17
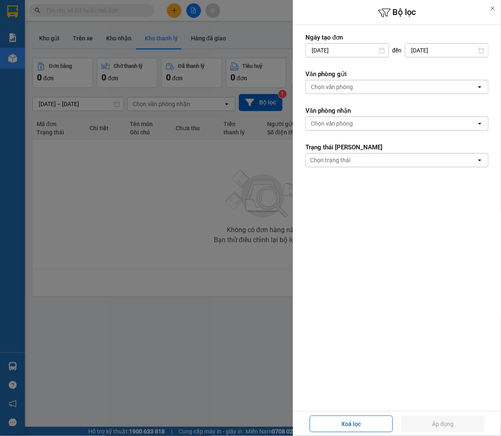
click at [327, 91] on div "Chọn văn phòng" at bounding box center [332, 87] width 42 height 8
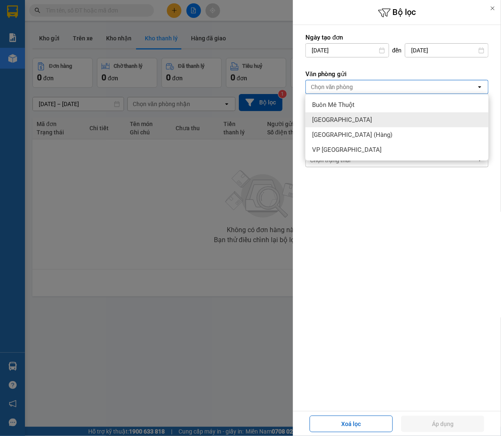
click at [331, 123] on span "[GEOGRAPHIC_DATA]" at bounding box center [342, 120] width 60 height 8
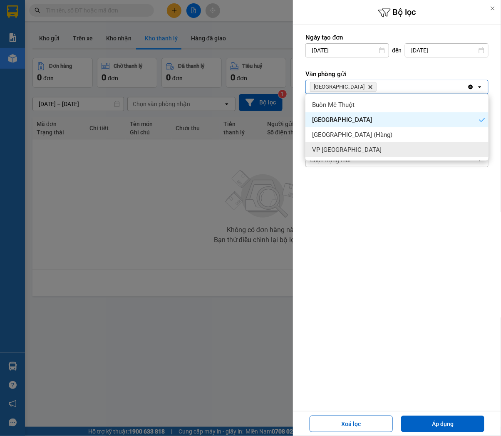
click at [322, 222] on form "Ngày tạo đơn [DATE] Press the down arrow key to interact with the calendar and …" at bounding box center [396, 150] width 183 height 234
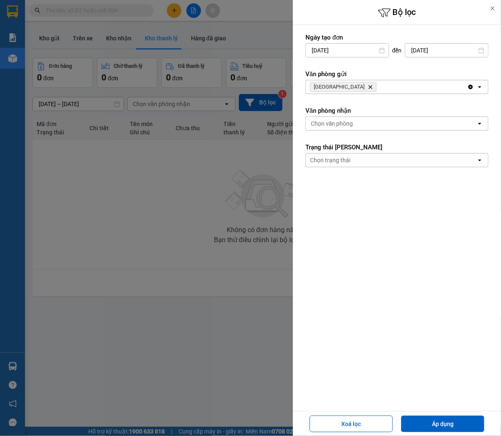
click at [338, 121] on div "Chọn văn phòng" at bounding box center [332, 123] width 42 height 8
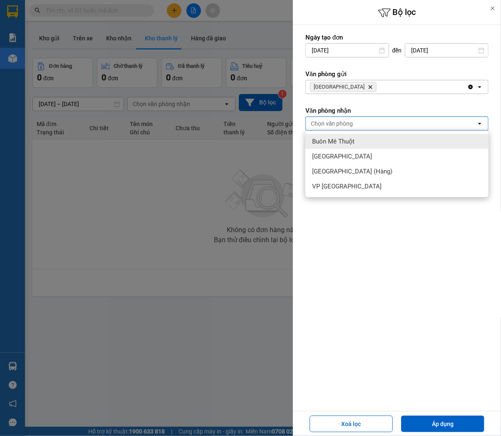
click at [339, 139] on span "Buôn Mê Thuột" at bounding box center [333, 141] width 42 height 8
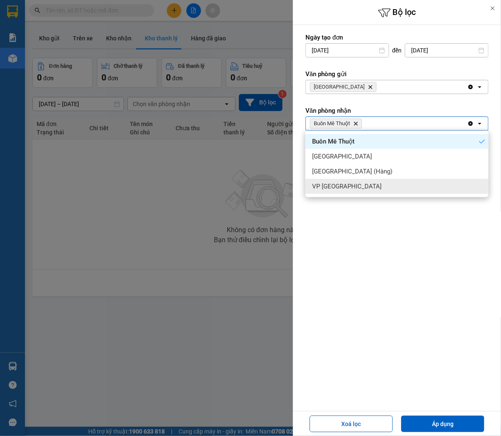
click at [342, 253] on form "Ngày tạo đơn [DATE] Press the down arrow key to interact with the calendar and …" at bounding box center [396, 150] width 183 height 234
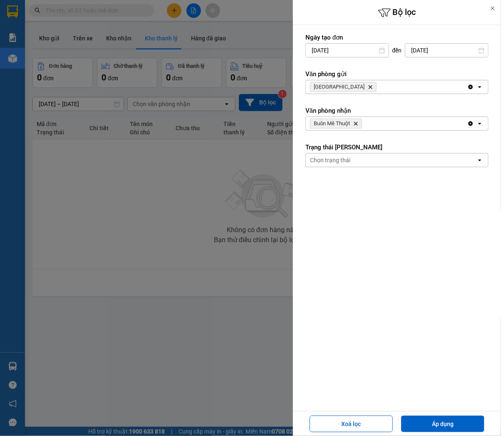
click at [369, 86] on icon "Sài Gòn, close by backspace" at bounding box center [371, 87] width 4 height 4
click at [339, 86] on div "Chọn văn phòng" at bounding box center [332, 87] width 42 height 8
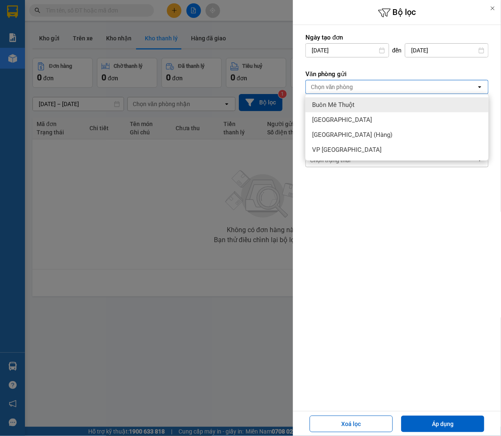
click at [337, 106] on span "Buôn Mê Thuột" at bounding box center [333, 105] width 42 height 8
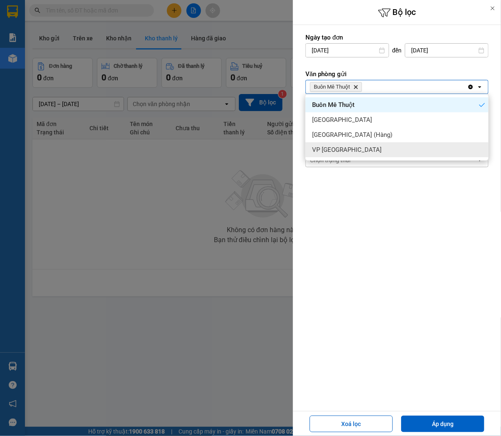
click at [326, 211] on form "Ngày tạo đơn [DATE] Press the down arrow key to interact with the calendar and …" at bounding box center [396, 150] width 183 height 234
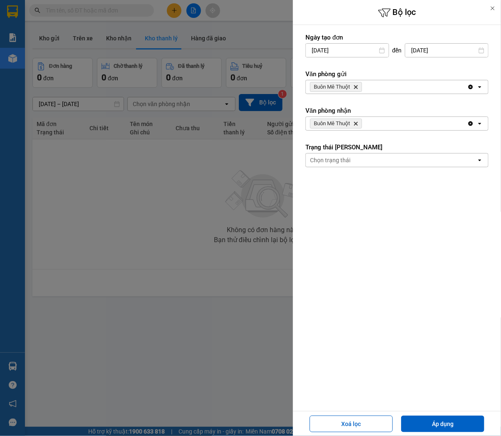
click at [356, 125] on icon "Delete" at bounding box center [355, 123] width 5 height 5
click at [356, 125] on div "Chọn văn phòng" at bounding box center [391, 123] width 171 height 13
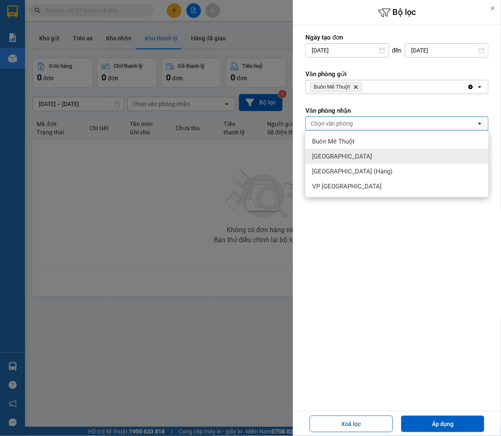
click at [343, 154] on div "[GEOGRAPHIC_DATA]" at bounding box center [396, 156] width 183 height 15
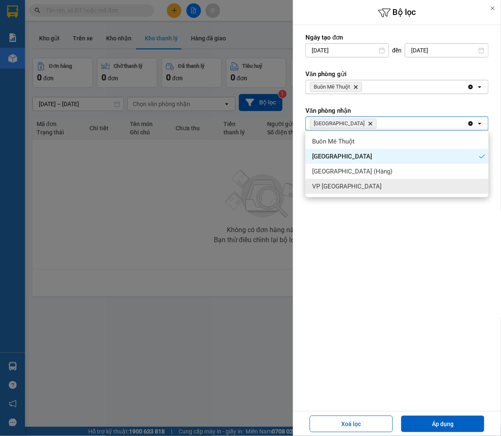
click at [344, 257] on form "Ngày tạo đơn [DATE] Press the down arrow key to interact with the calendar and …" at bounding box center [396, 150] width 183 height 234
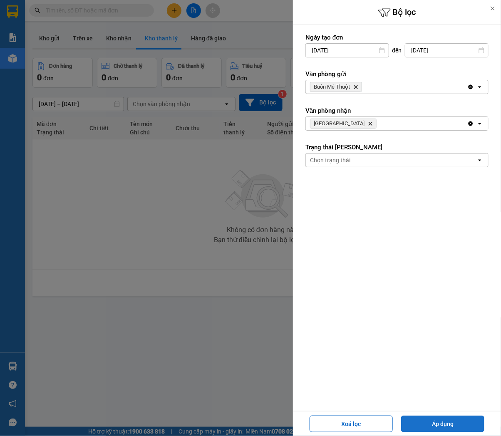
click at [427, 420] on button "Áp dụng" at bounding box center [442, 424] width 83 height 17
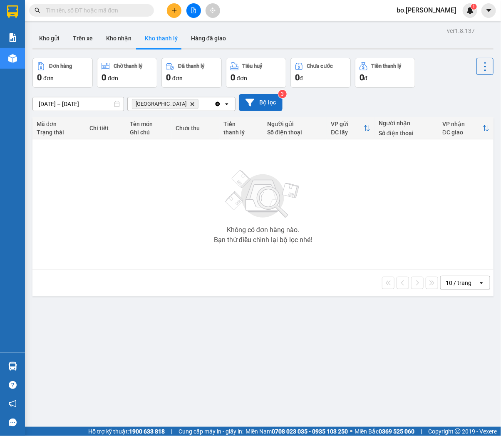
click at [248, 109] on button "Bộ lọc" at bounding box center [261, 102] width 44 height 17
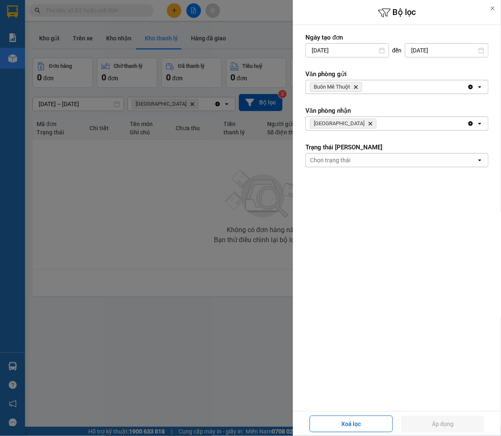
click at [313, 160] on div "Chọn trạng thái" at bounding box center [330, 160] width 40 height 8
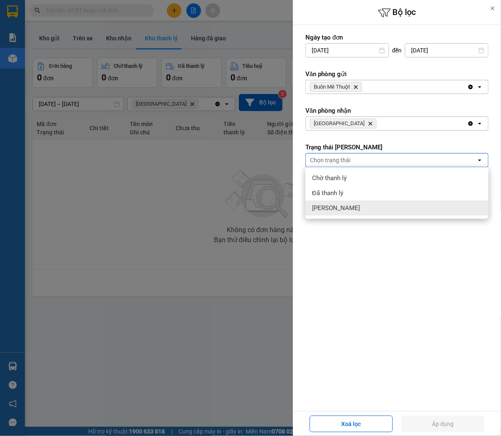
click at [331, 207] on span "[PERSON_NAME]" at bounding box center [336, 208] width 48 height 8
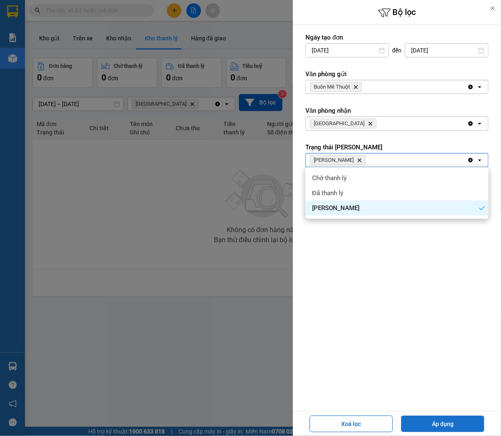
click at [433, 420] on button "Áp dụng" at bounding box center [442, 424] width 83 height 17
